Goal: Task Accomplishment & Management: Manage account settings

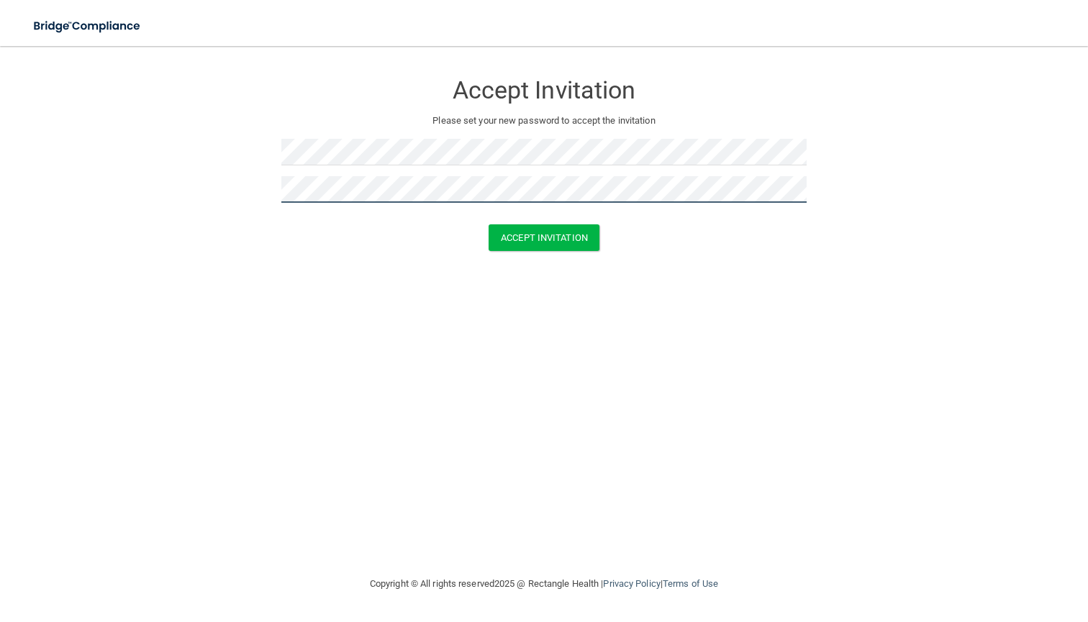
click at [544, 236] on button "Accept Invitation" at bounding box center [543, 237] width 111 height 27
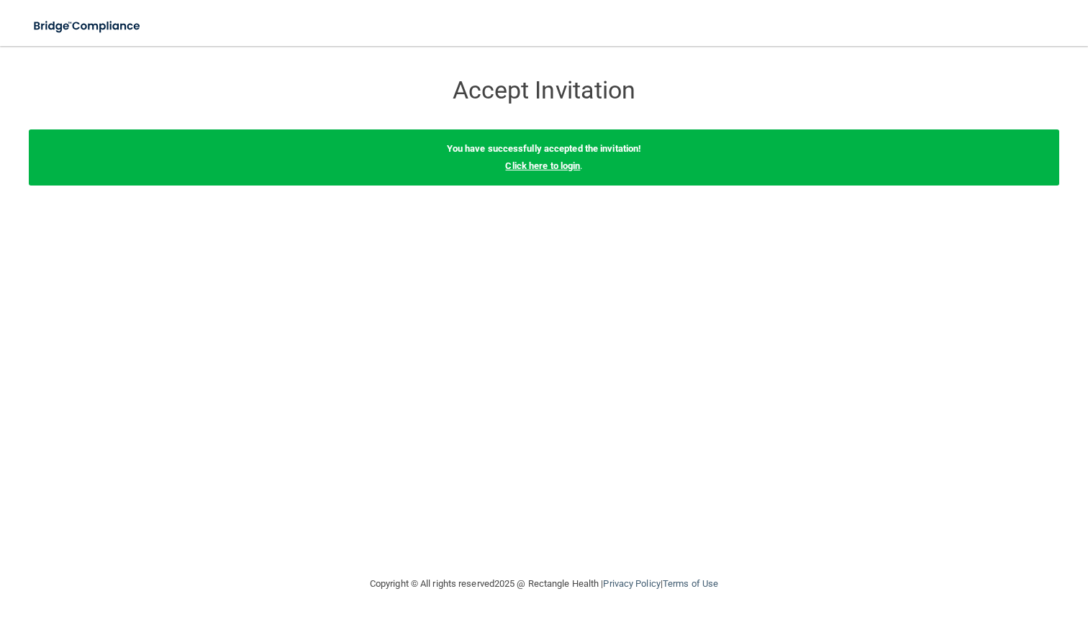
click at [568, 163] on link "Click here to login" at bounding box center [542, 165] width 75 height 11
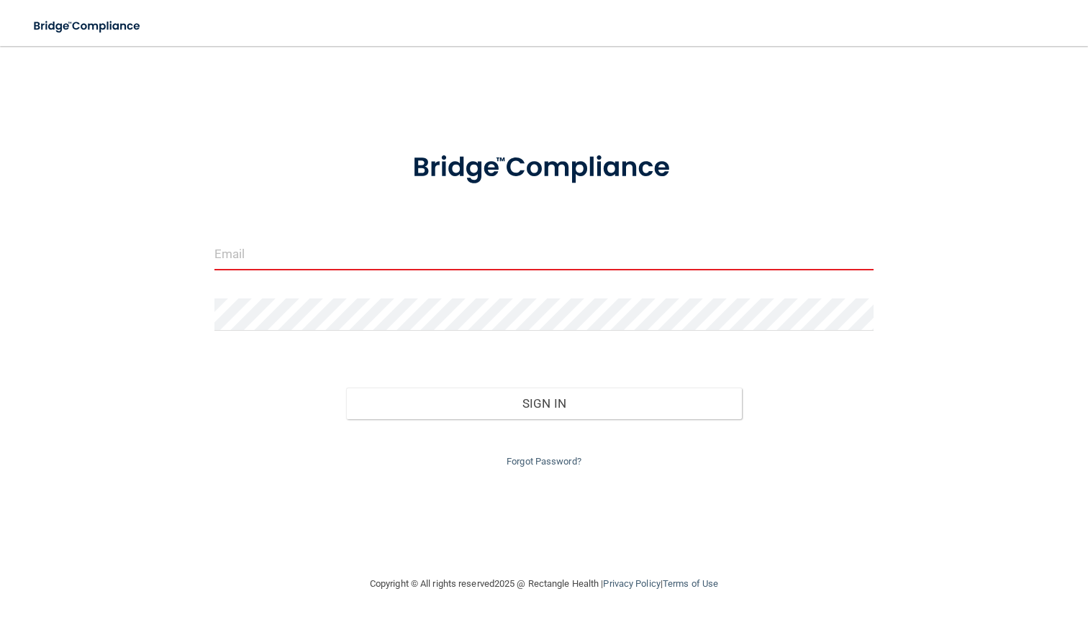
paste input "[EMAIL_ADDRESS][DOMAIN_NAME]"
type input "[EMAIL_ADDRESS][DOMAIN_NAME]"
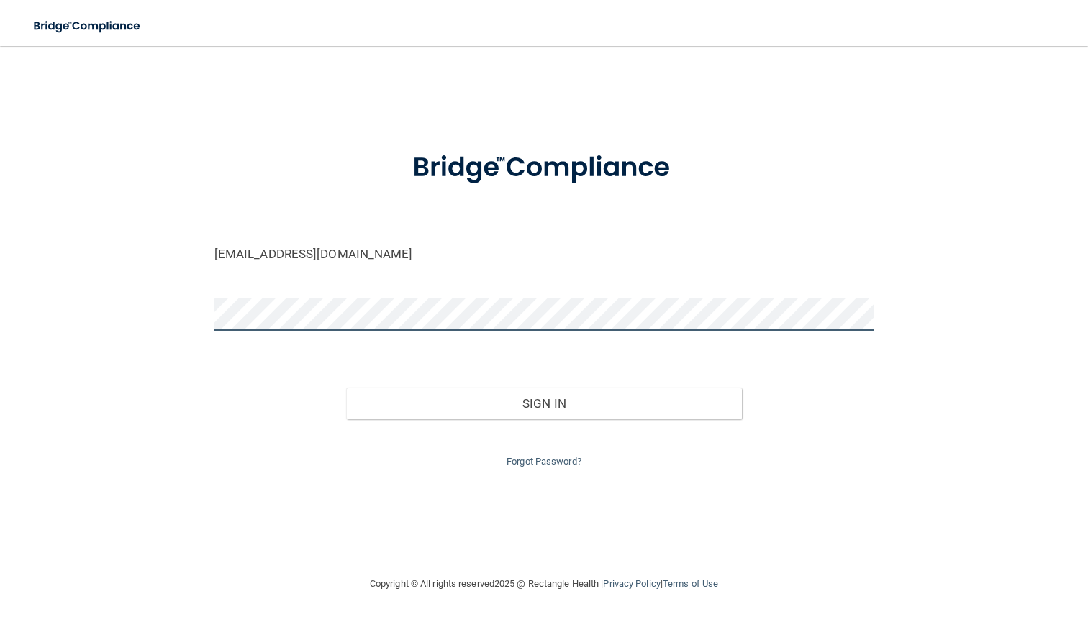
click at [543, 400] on button "Sign In" at bounding box center [544, 404] width 396 height 32
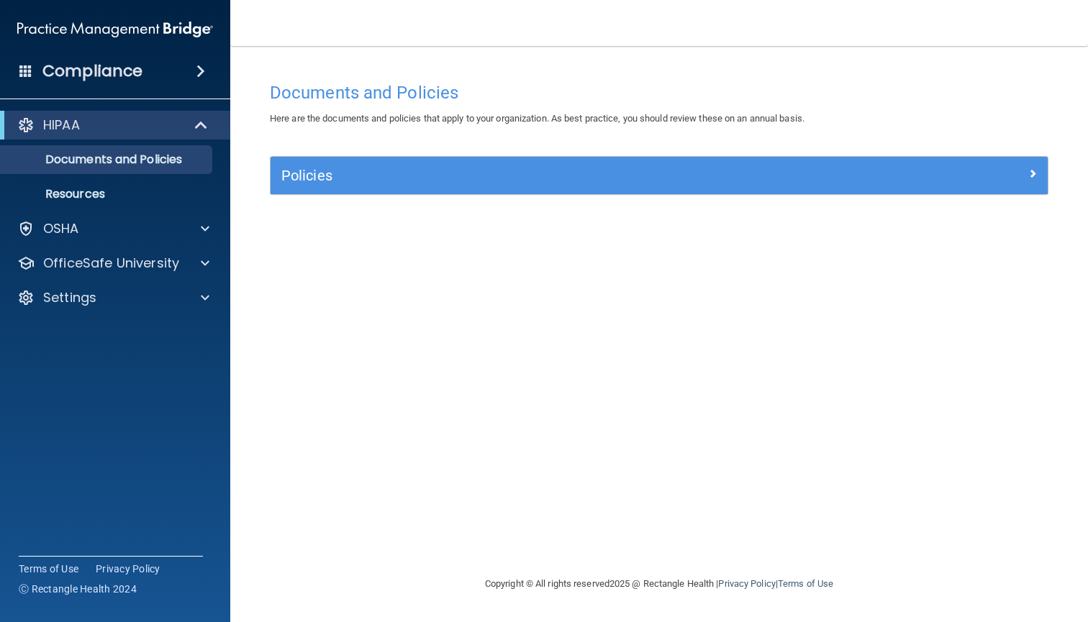
click at [316, 184] on div "Policies" at bounding box center [561, 175] width 583 height 23
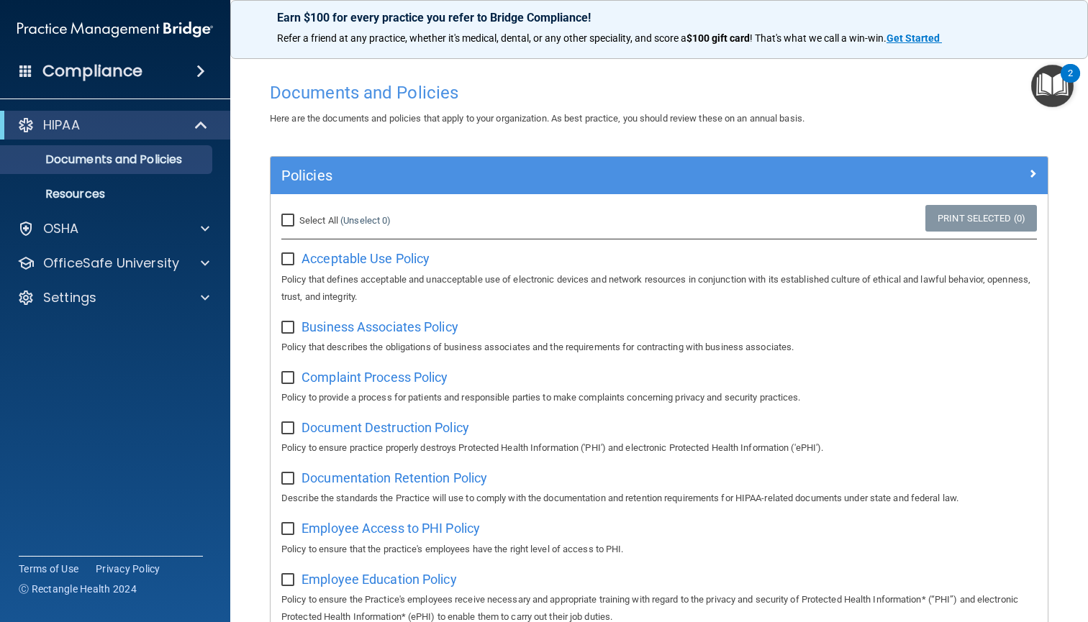
scroll to position [817, 0]
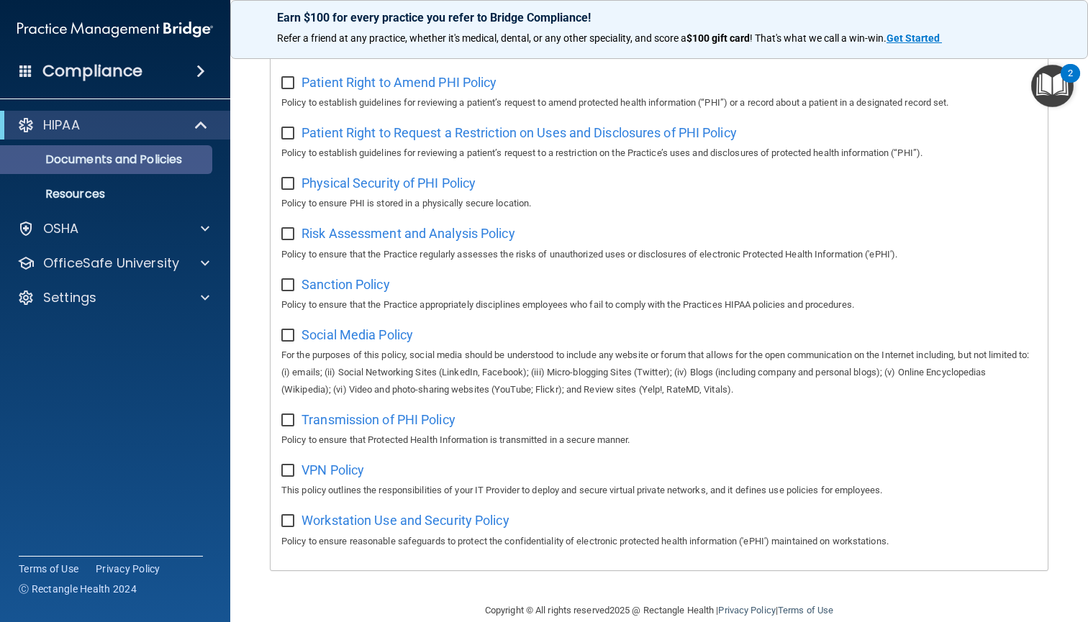
click at [153, 161] on p "Documents and Policies" at bounding box center [107, 159] width 196 height 14
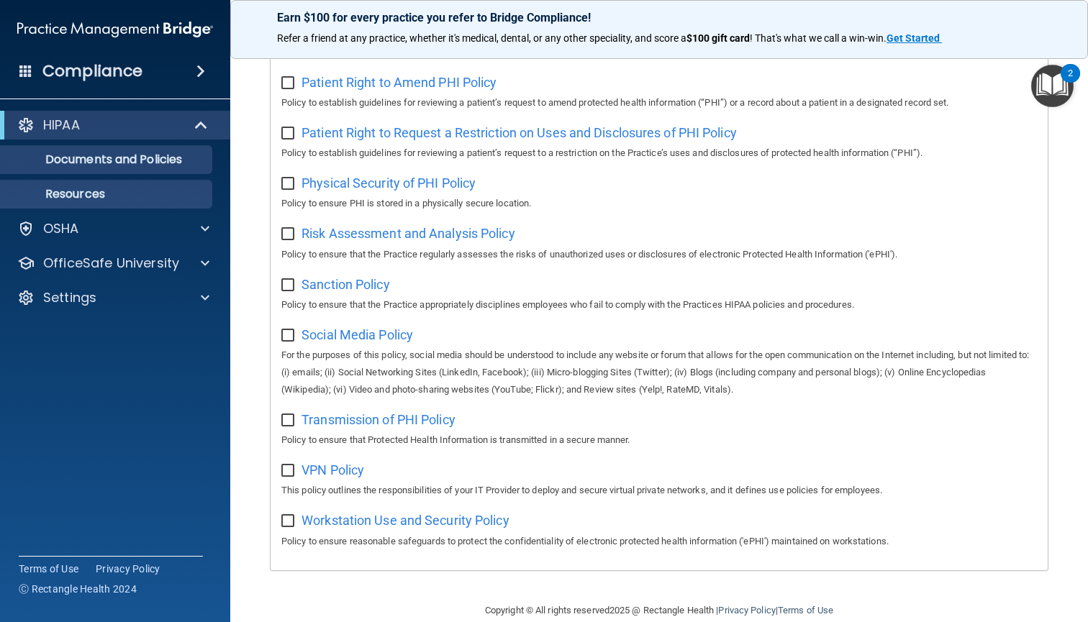
click at [131, 200] on p "Resources" at bounding box center [107, 194] width 196 height 14
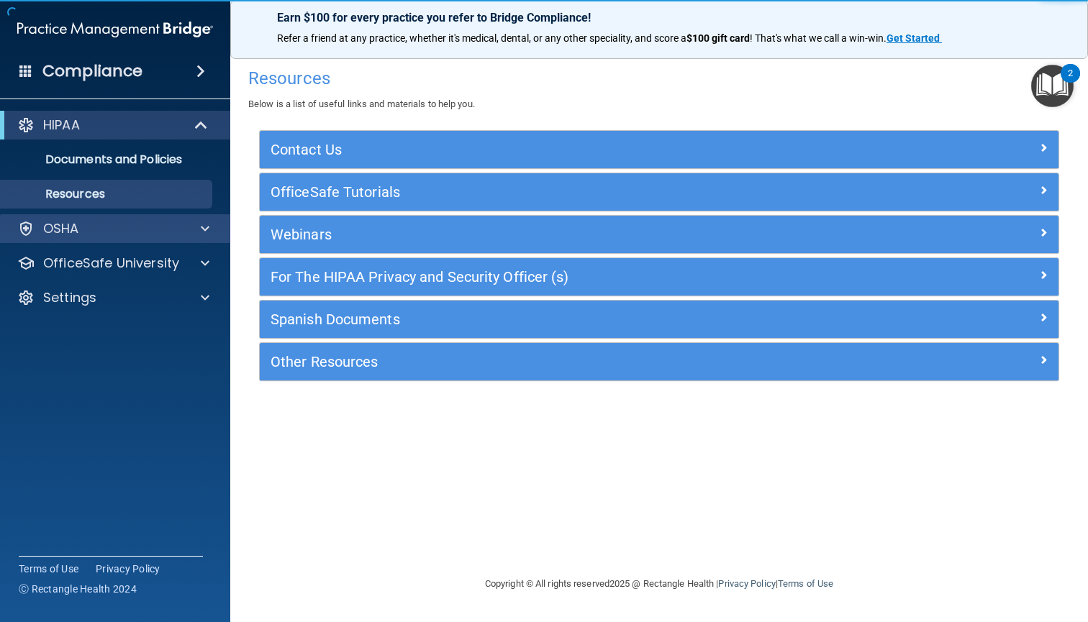
click at [158, 221] on div "OSHA" at bounding box center [95, 228] width 178 height 17
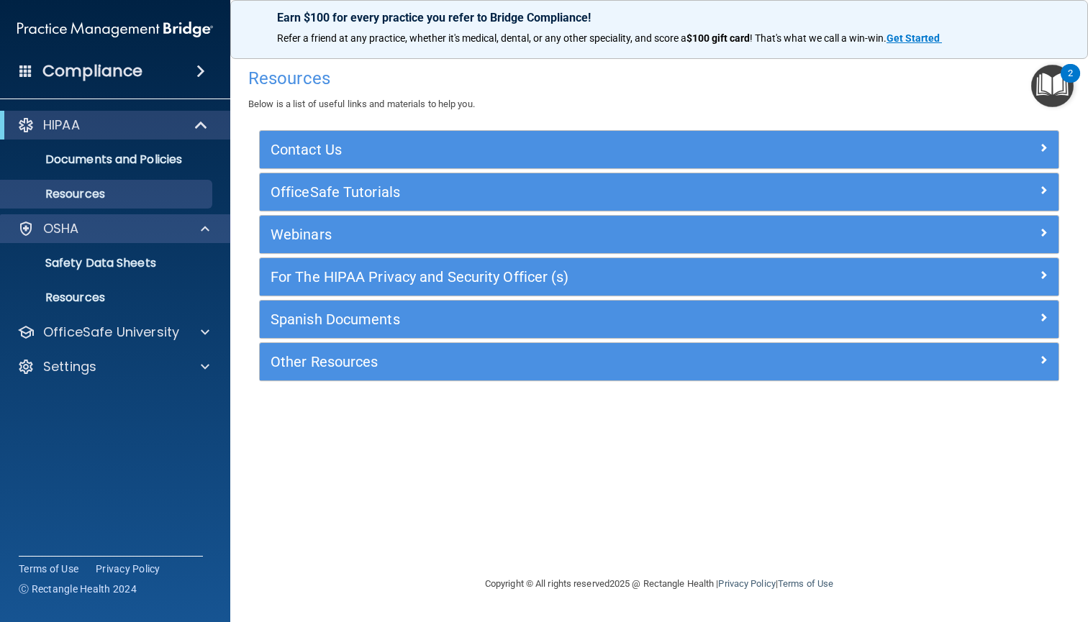
click at [163, 224] on div "OSHA" at bounding box center [95, 228] width 178 height 17
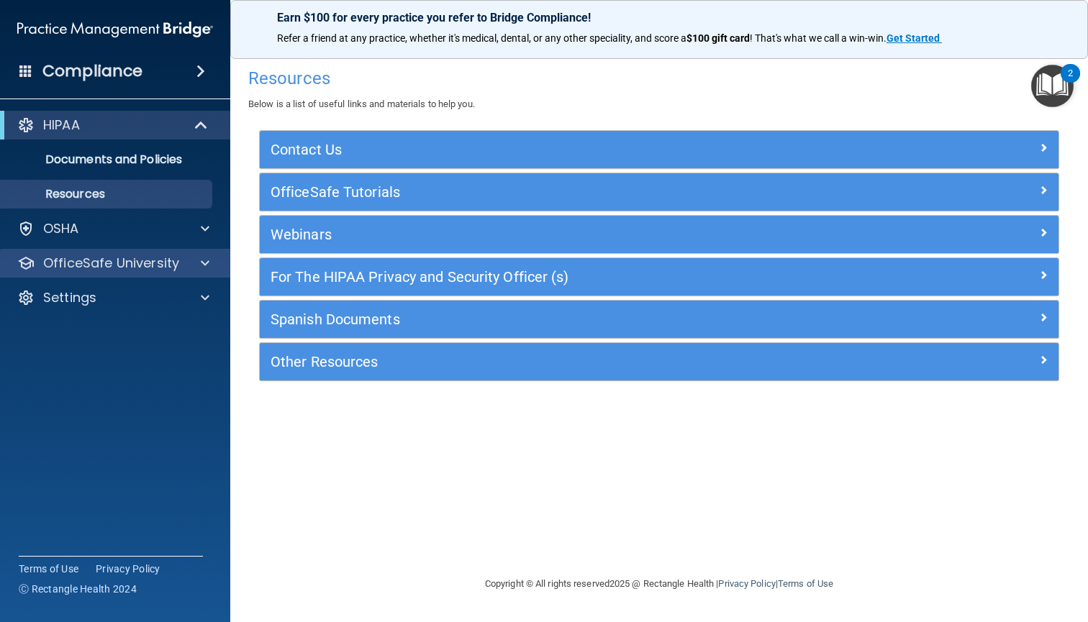
click at [165, 263] on p "OfficeSafe University" at bounding box center [111, 263] width 136 height 17
click at [133, 257] on p "OfficeSafe University" at bounding box center [111, 263] width 136 height 17
click at [172, 105] on div "HIPAA Documents and Policies Report an Incident Business Associates Emergency P…" at bounding box center [115, 214] width 231 height 219
click at [173, 120] on div "HIPAA" at bounding box center [95, 125] width 178 height 17
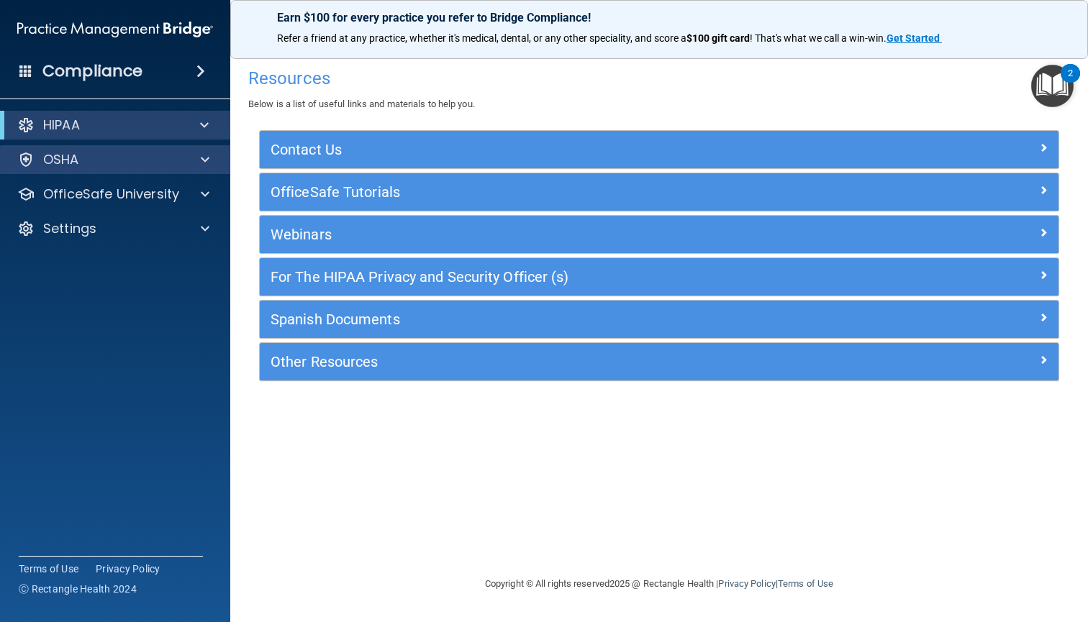
click at [173, 150] on div "OSHA" at bounding box center [115, 159] width 231 height 29
click at [173, 126] on div "HIPAA" at bounding box center [95, 125] width 178 height 17
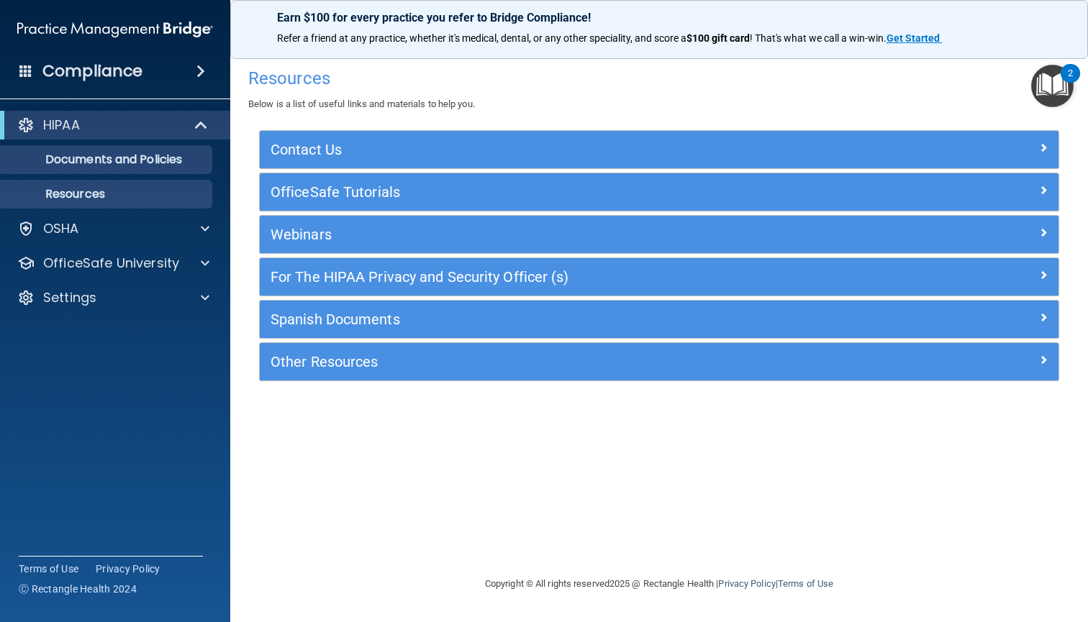
click at [173, 156] on p "Documents and Policies" at bounding box center [107, 159] width 196 height 14
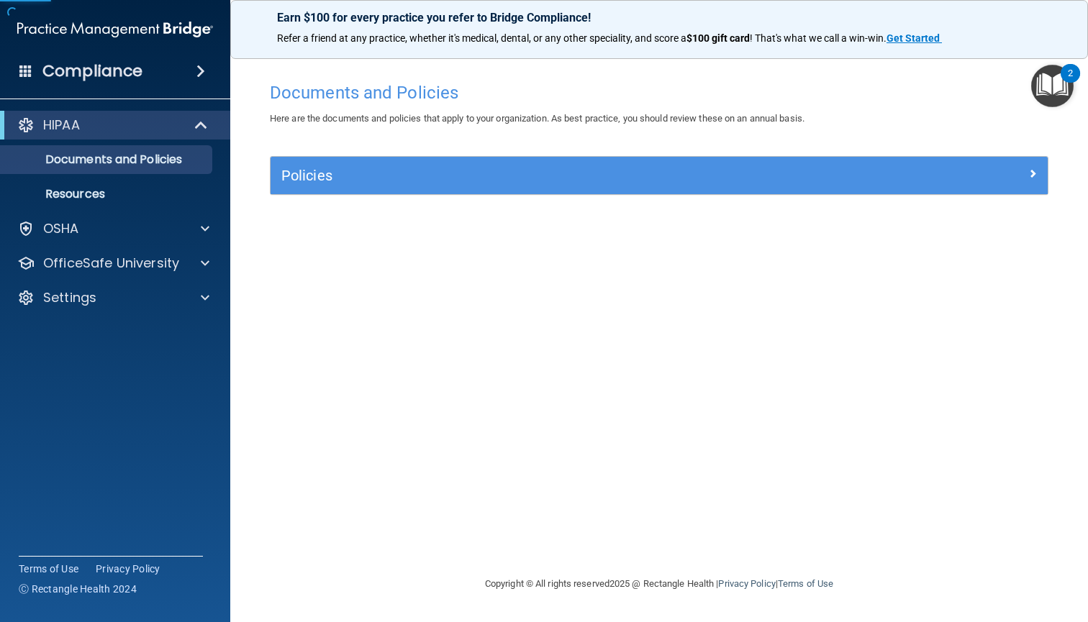
click at [310, 171] on h5 "Policies" at bounding box center [561, 176] width 561 height 16
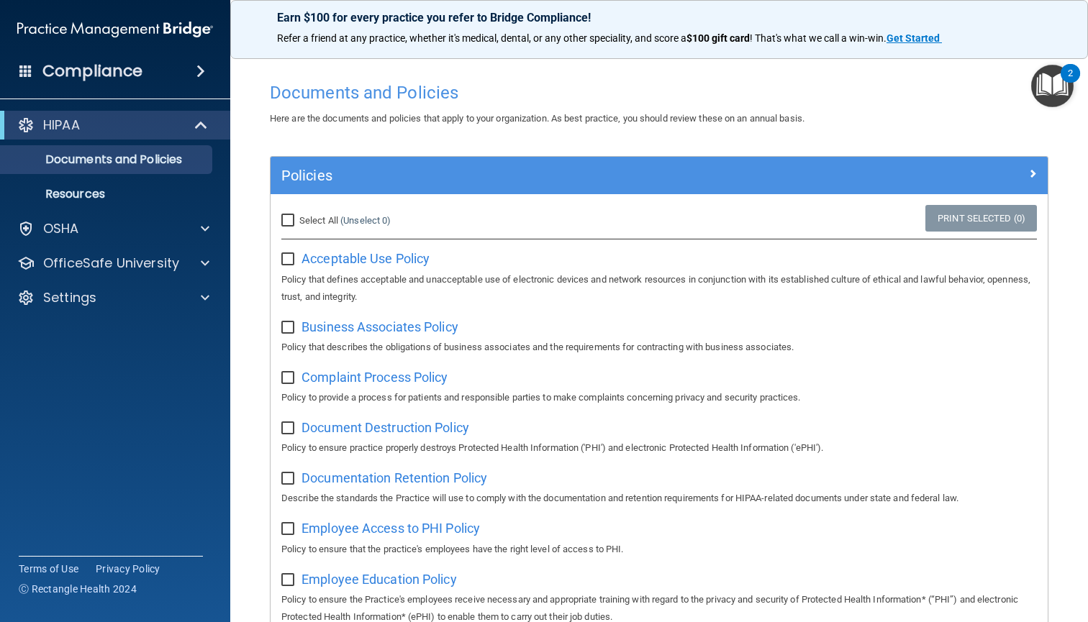
click at [287, 224] on input "Select All (Unselect 0) Unselect All" at bounding box center [289, 221] width 17 height 12
checkbox input "true"
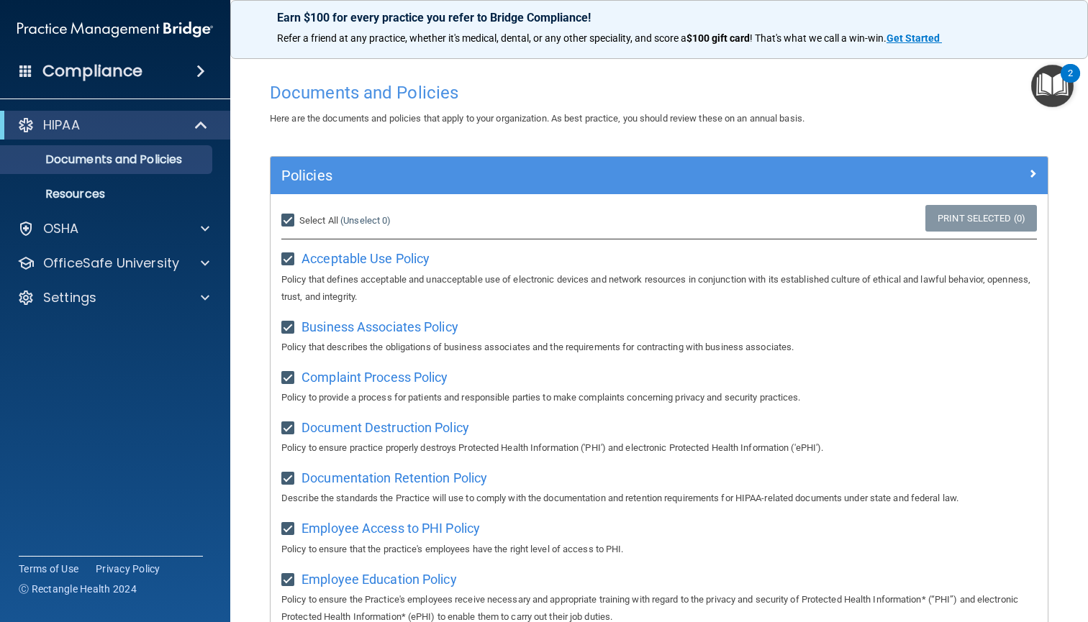
checkbox input "true"
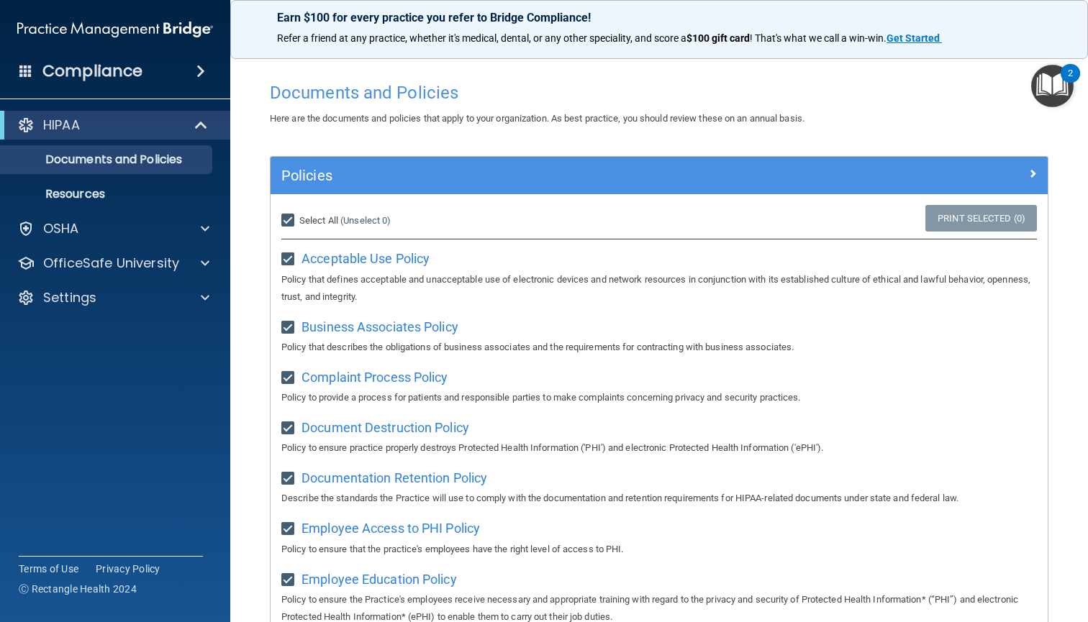
checkbox input "true"
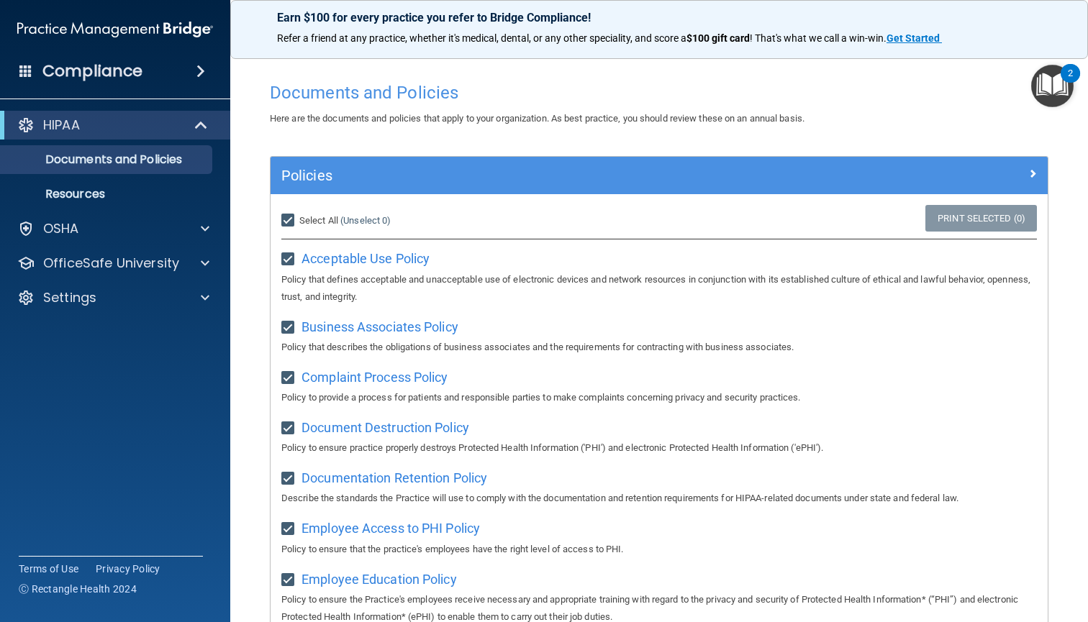
checkbox input "true"
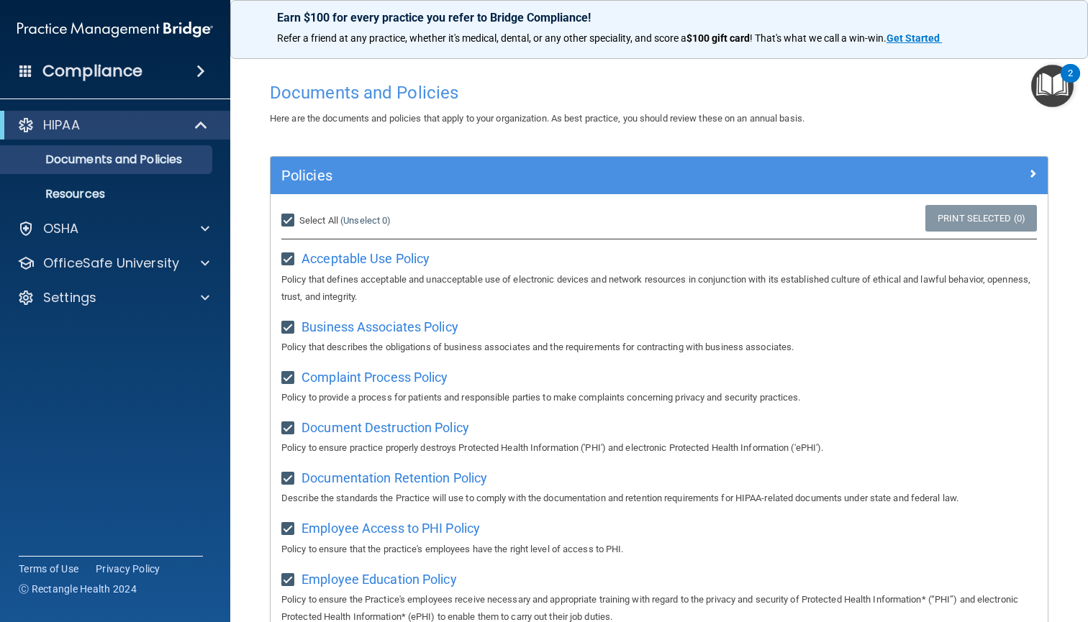
checkbox input "true"
click at [329, 222] on span "Unselect All" at bounding box center [323, 220] width 49 height 11
click at [298, 222] on input "Select All (Unselect 21) Unselect All" at bounding box center [289, 221] width 17 height 12
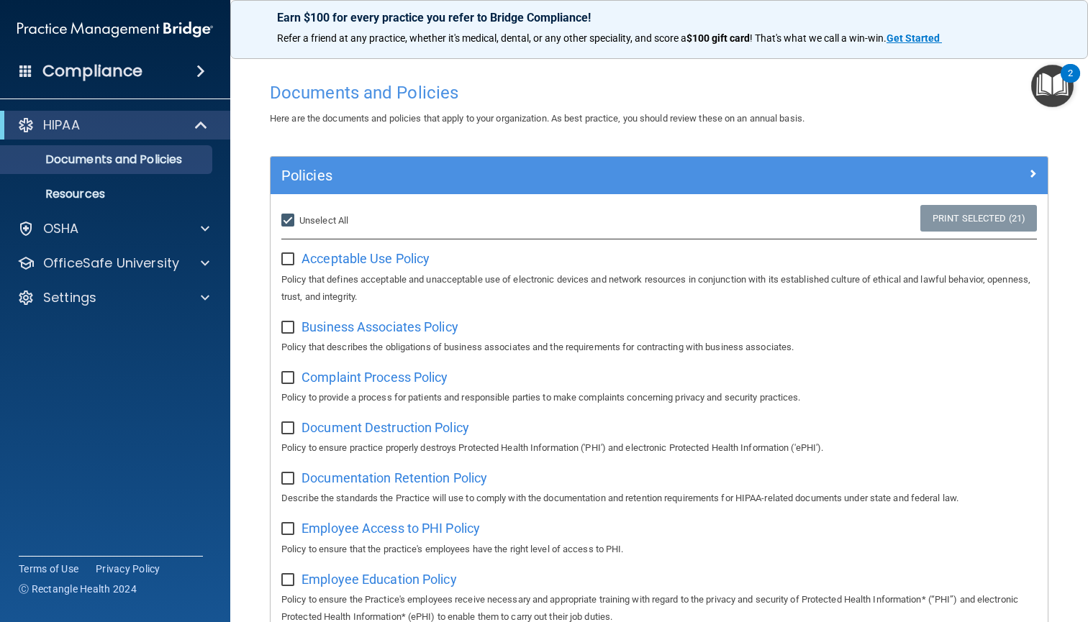
checkbox input "false"
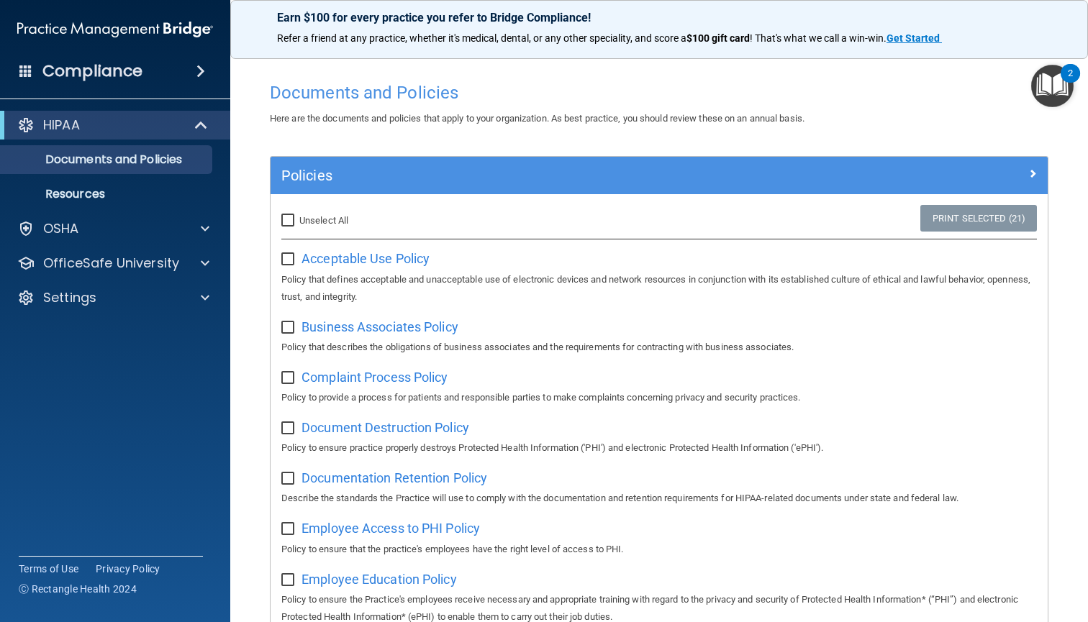
checkbox input "false"
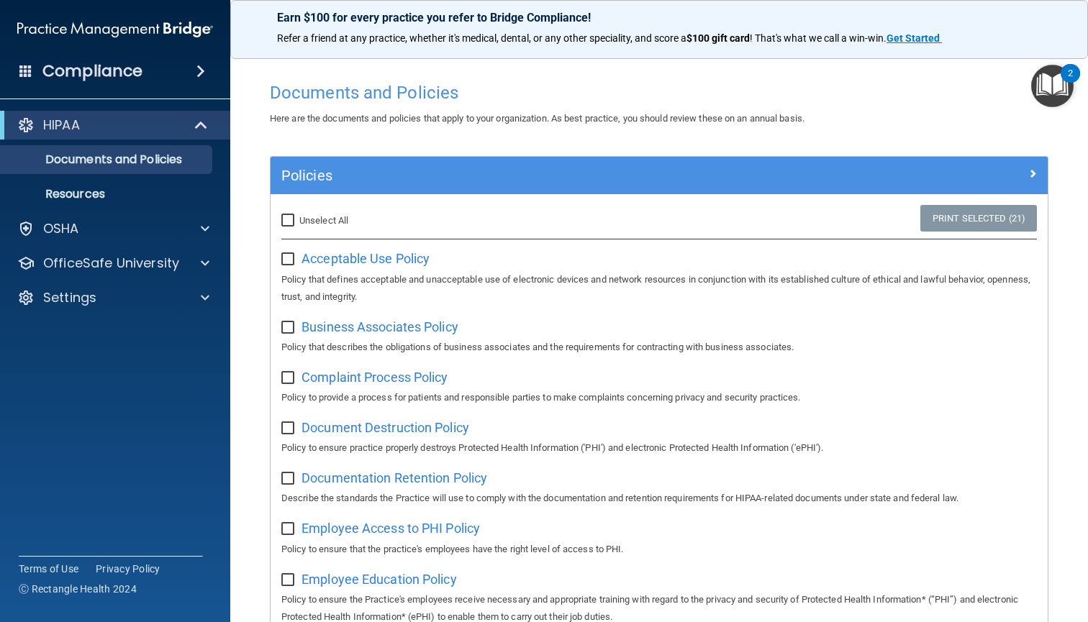
checkbox input "false"
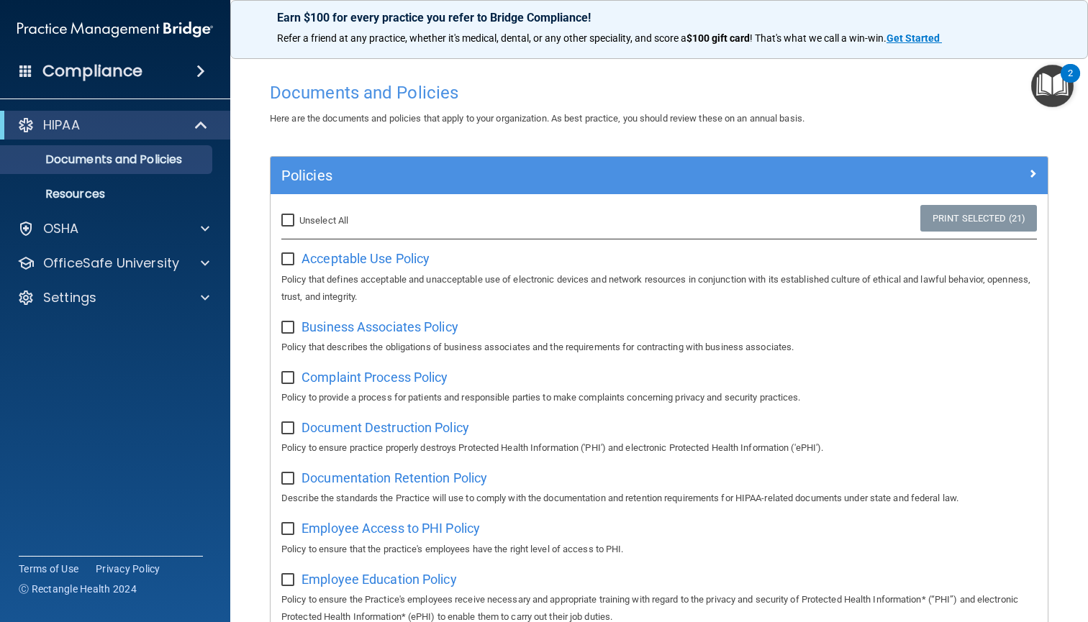
checkbox input "false"
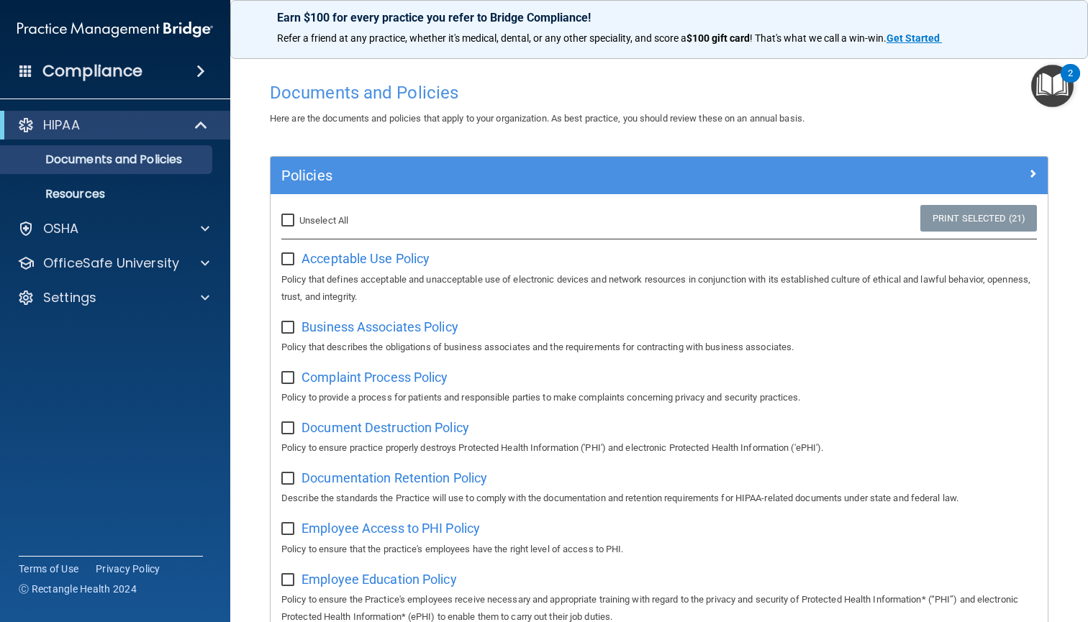
checkbox input "false"
click at [305, 251] on span "Acceptable Use Policy" at bounding box center [365, 258] width 128 height 15
click at [156, 192] on p "Resources" at bounding box center [107, 194] width 196 height 14
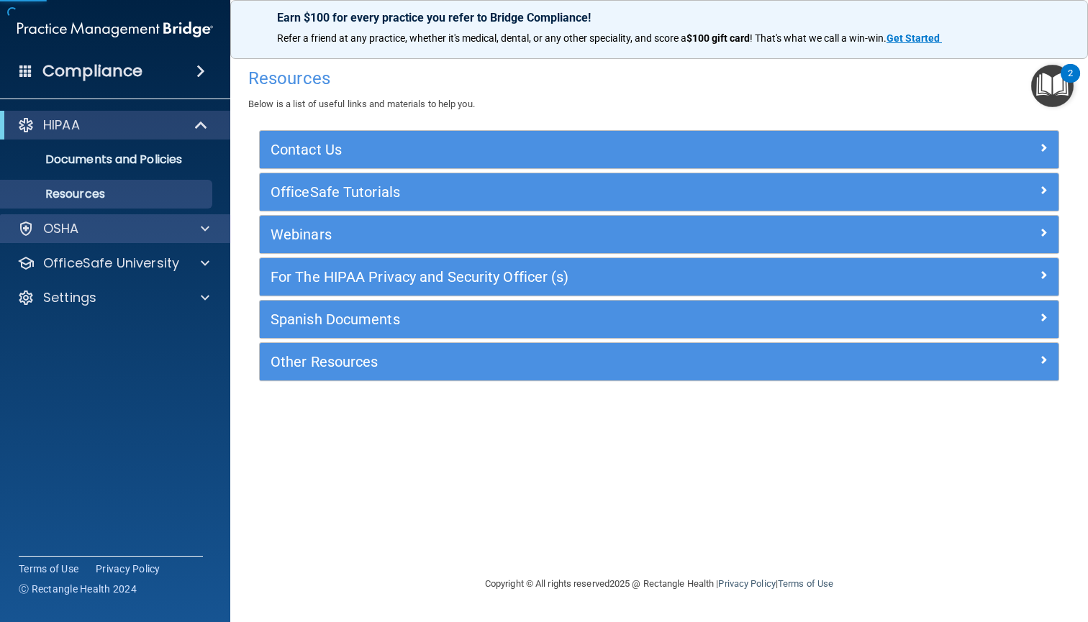
click at [154, 227] on div "OSHA" at bounding box center [95, 228] width 178 height 17
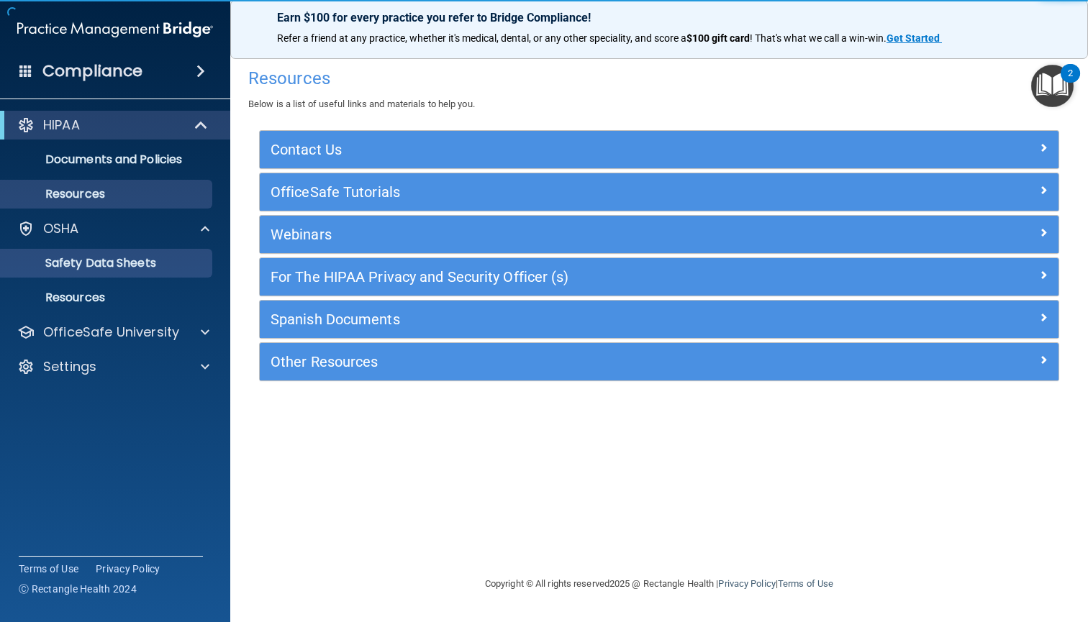
click at [160, 256] on p "Safety Data Sheets" at bounding box center [107, 263] width 196 height 14
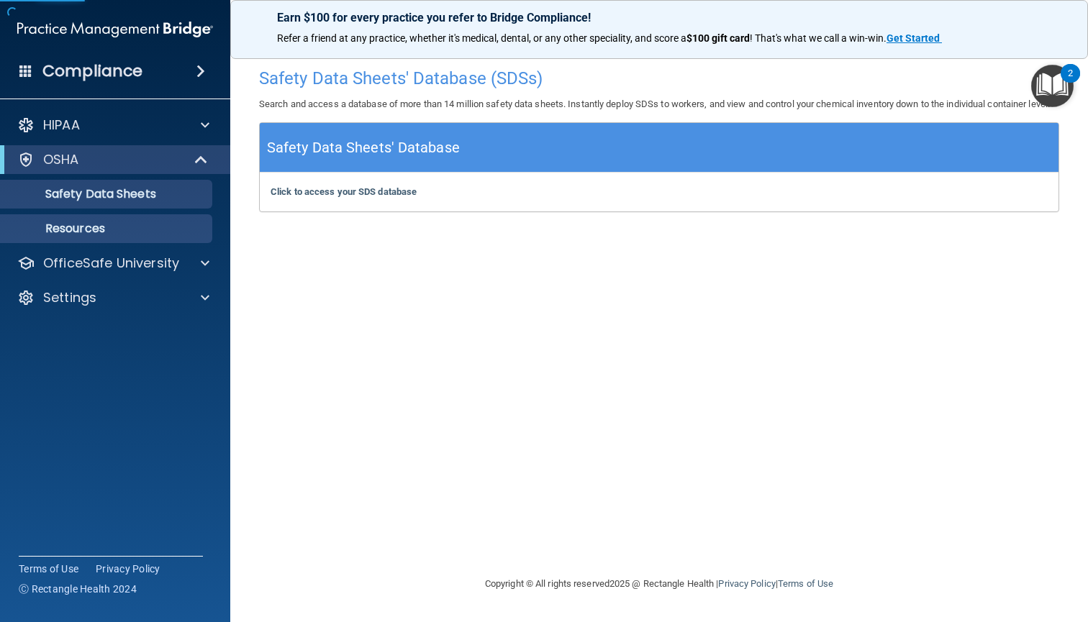
click at [155, 239] on link "Resources" at bounding box center [99, 228] width 227 height 29
